Goal: Check status

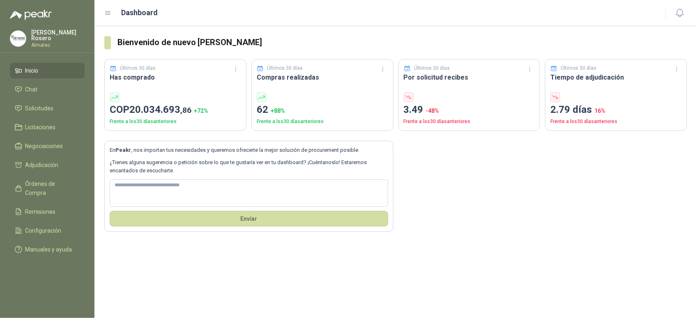
click at [380, 284] on div "Bienvenido de nuevo Valentina Rosero Últimos 30 días Has comprado COP 20.034.69…" at bounding box center [395, 172] width 602 height 292
click at [40, 104] on span "Solicitudes" at bounding box center [39, 108] width 28 height 9
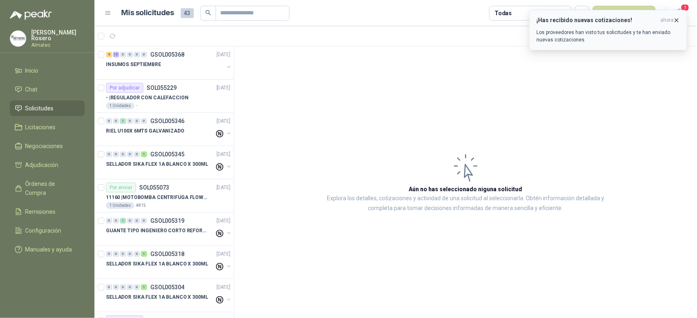
click at [611, 30] on p "Los proveedores han visto tus solicitudes y te han enviado nuevas cotizaciones." at bounding box center [608, 36] width 144 height 15
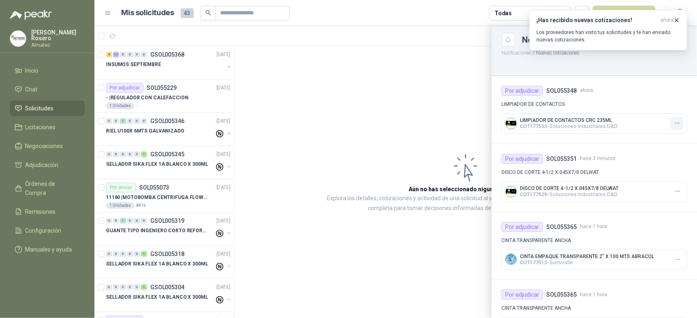
click at [676, 128] on button "button" at bounding box center [676, 123] width 13 height 13
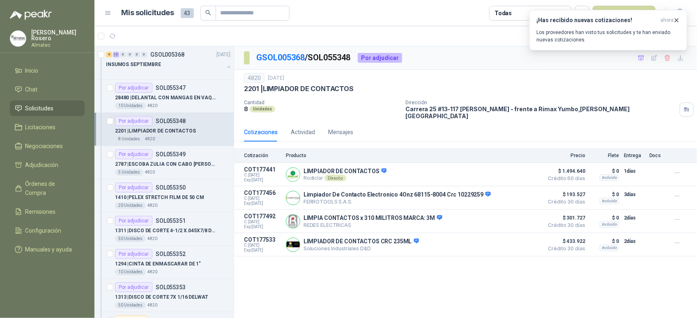
click at [476, 79] on div "4820 [DATE]" at bounding box center [465, 78] width 443 height 10
click at [623, 38] on p "Los proveedores han visto tus solicitudes y te han enviado nuevas cotizaciones." at bounding box center [608, 36] width 144 height 15
